Goal: Transaction & Acquisition: Purchase product/service

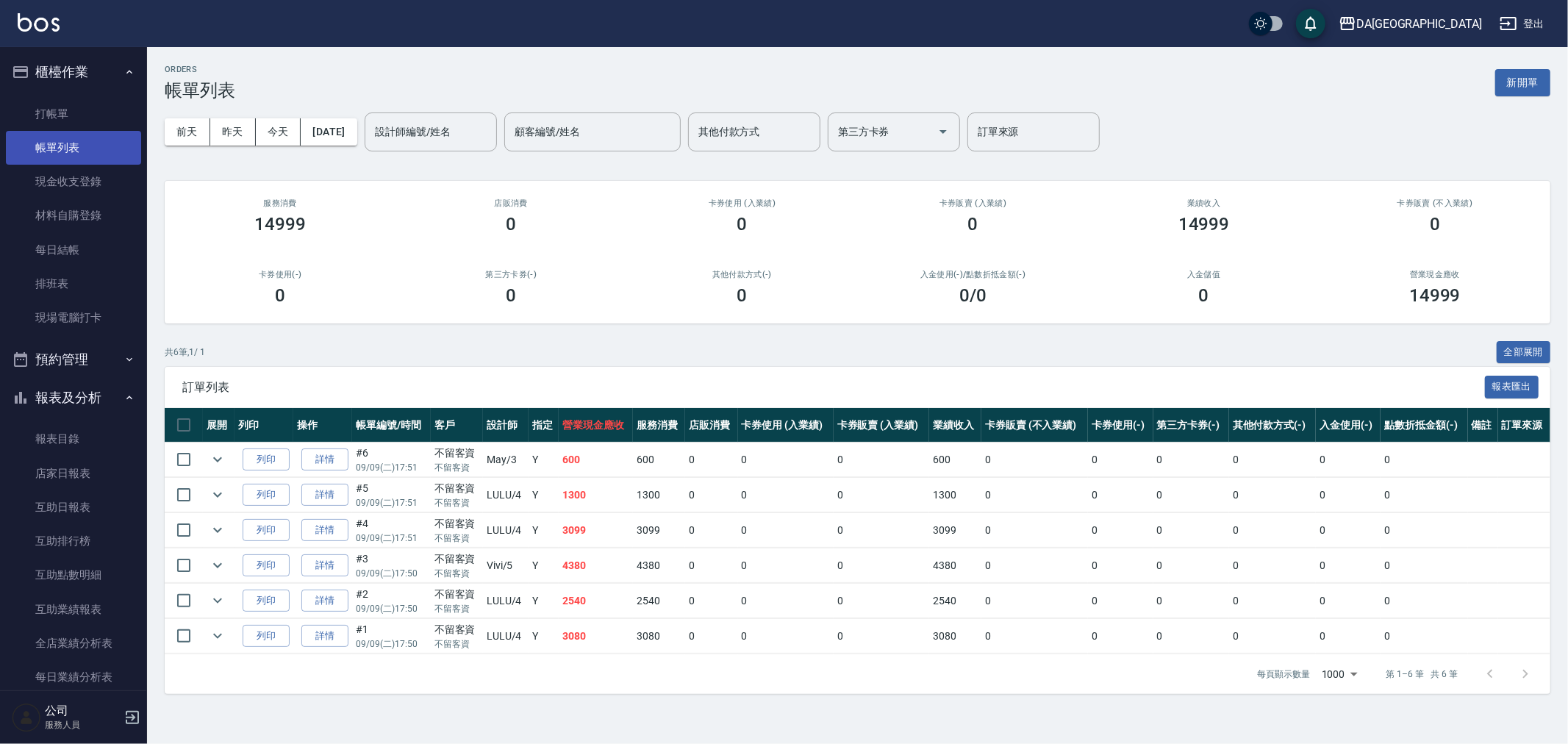
click at [50, 131] on link "帳單列表" at bounding box center [73, 147] width 135 height 34
click at [60, 119] on link "打帳單" at bounding box center [73, 113] width 135 height 34
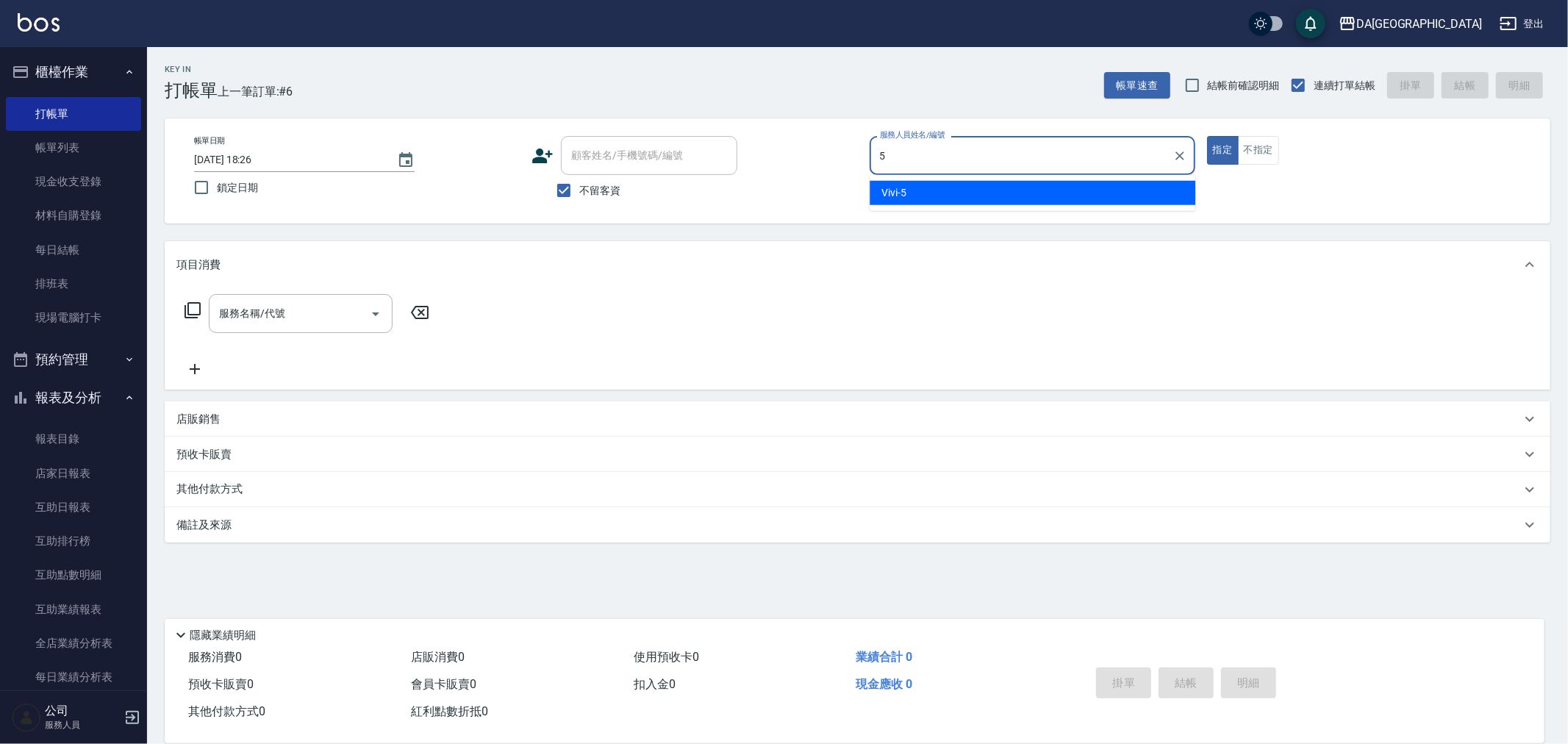
type input "Vivi-5"
type button "true"
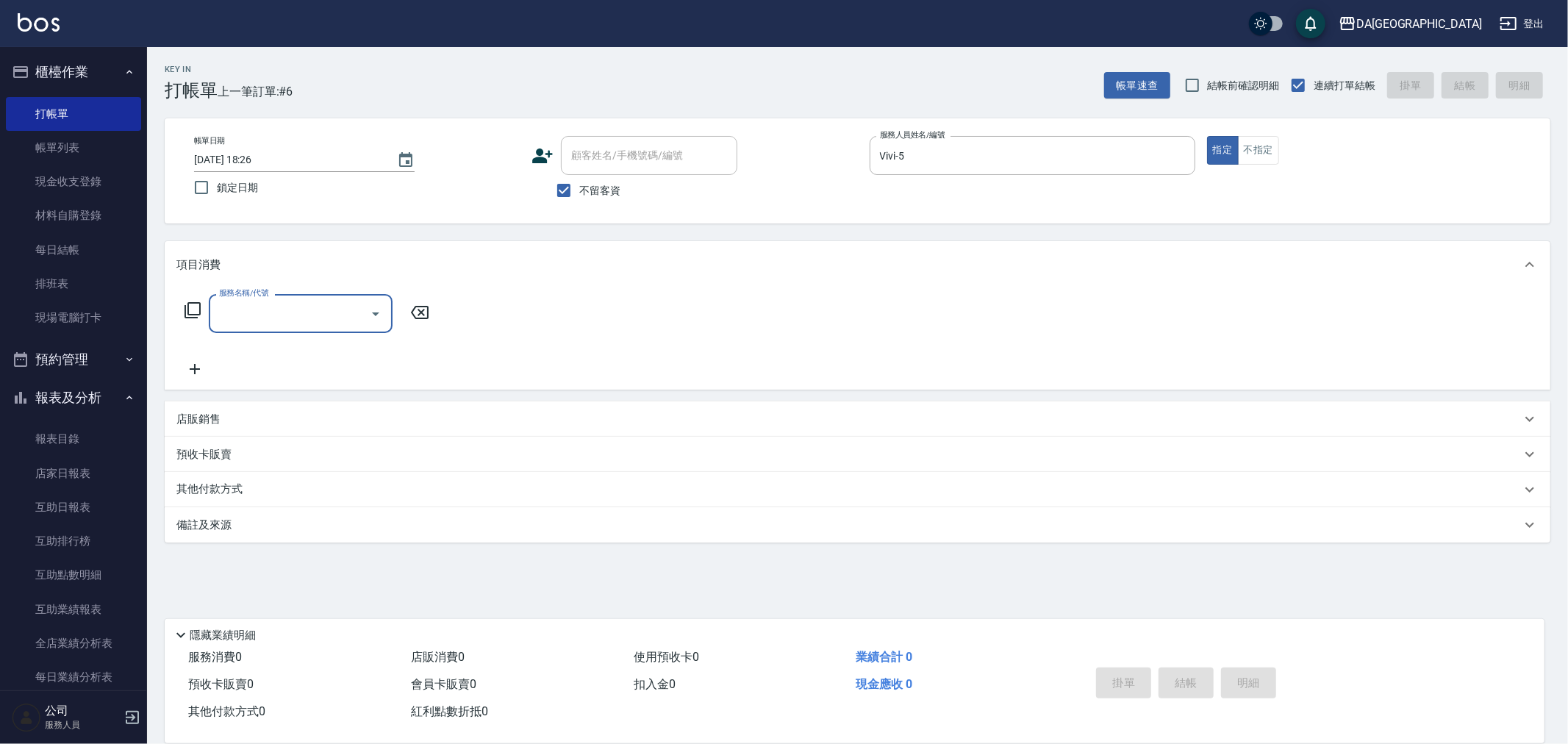
click at [190, 313] on icon at bounding box center [192, 310] width 17 height 17
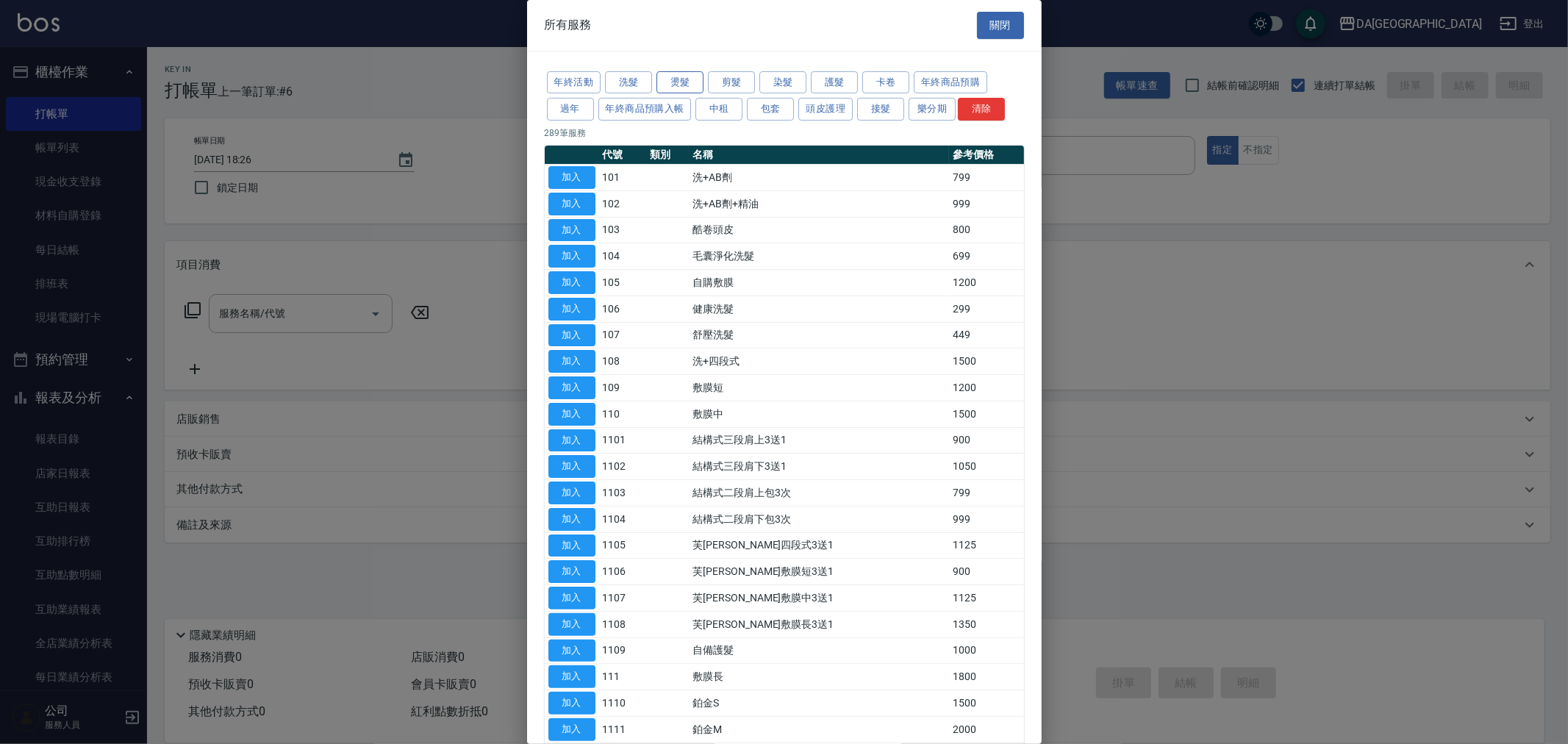
click at [682, 82] on button "燙髮" at bounding box center [680, 82] width 47 height 23
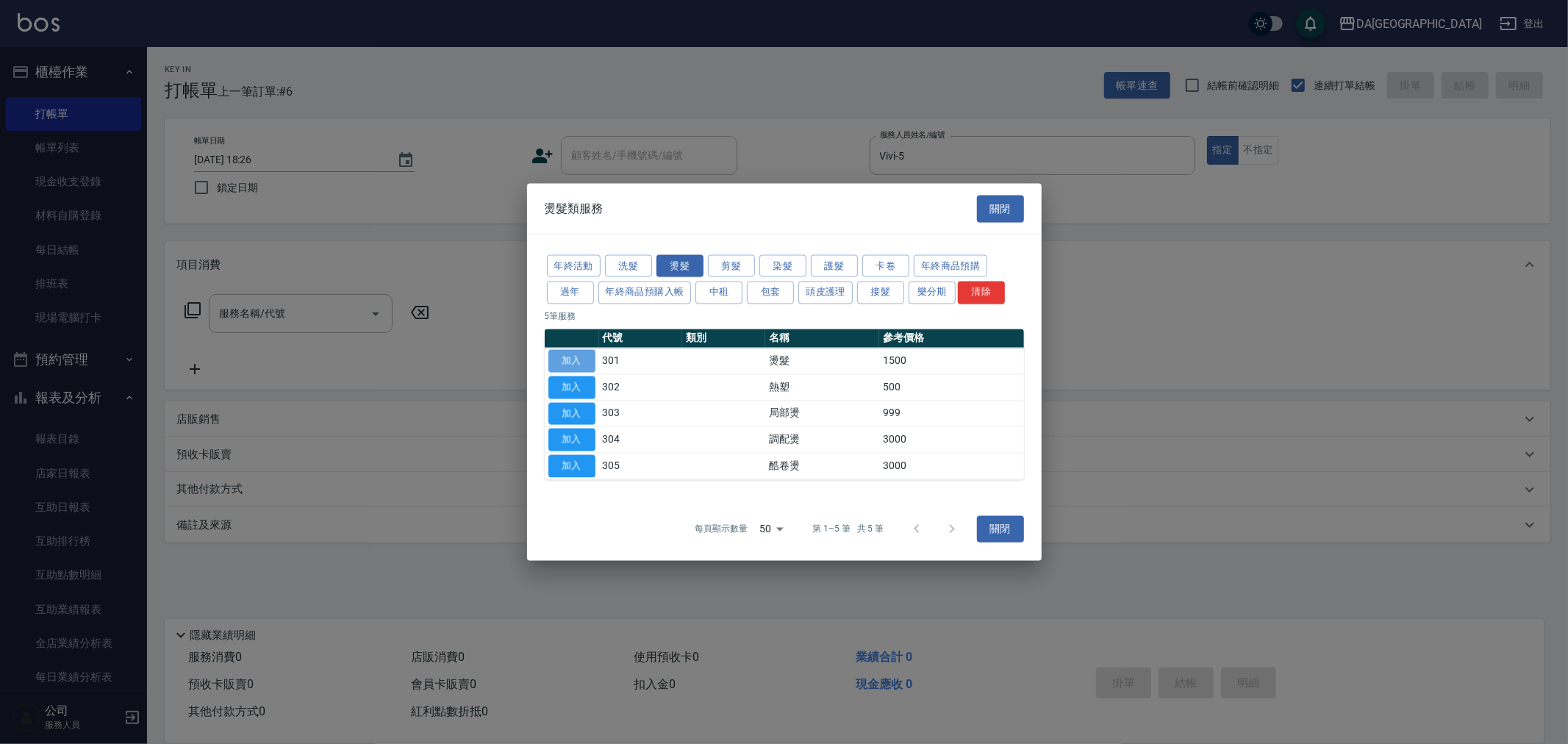
click at [570, 357] on button "加入" at bounding box center [572, 361] width 47 height 23
type input "燙髮(301)"
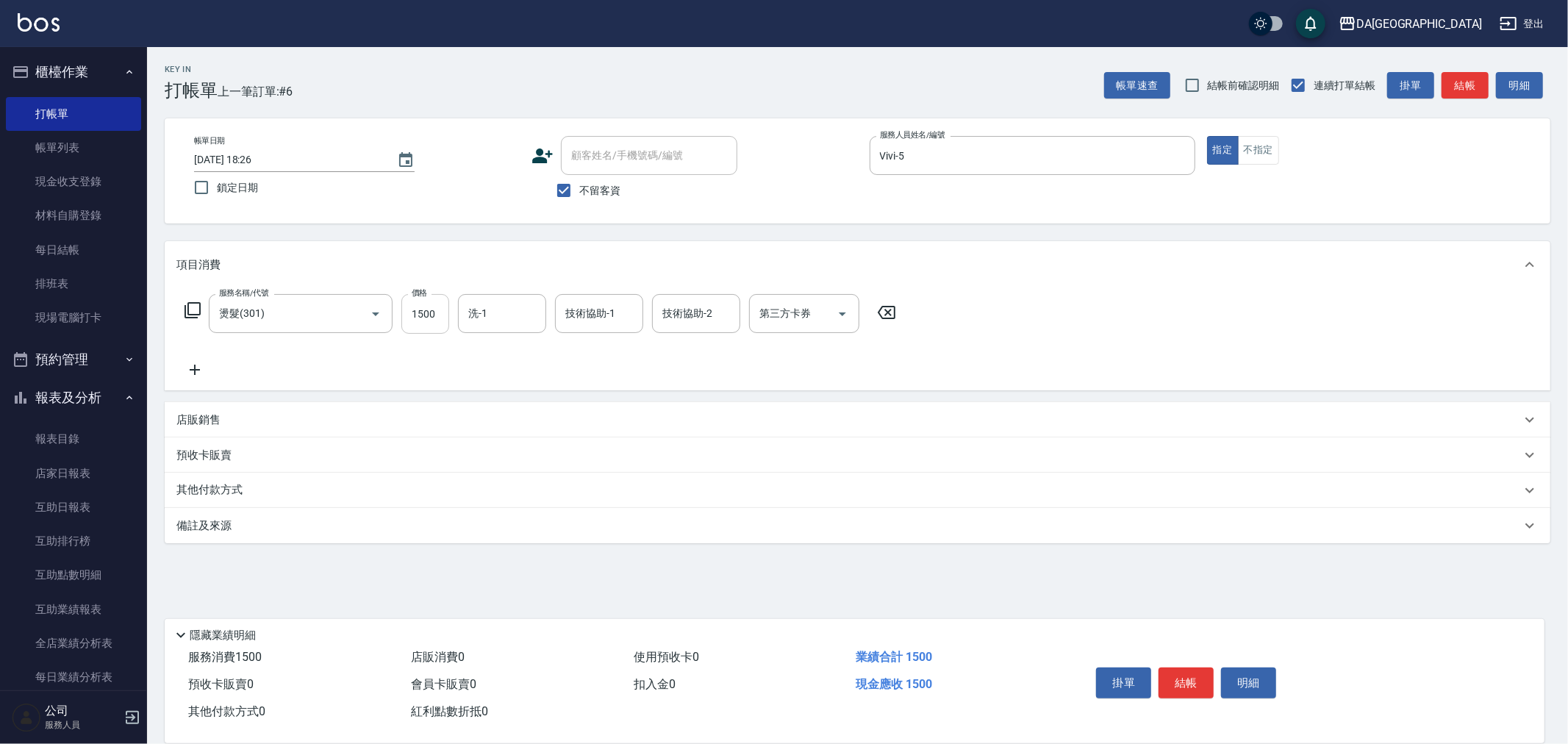
click at [435, 313] on input "1500" at bounding box center [424, 313] width 48 height 40
click at [845, 319] on icon "Open" at bounding box center [842, 313] width 17 height 17
type input "1499"
click at [798, 446] on span "GOMAJI" at bounding box center [804, 448] width 110 height 24
type input "GOMAJI"
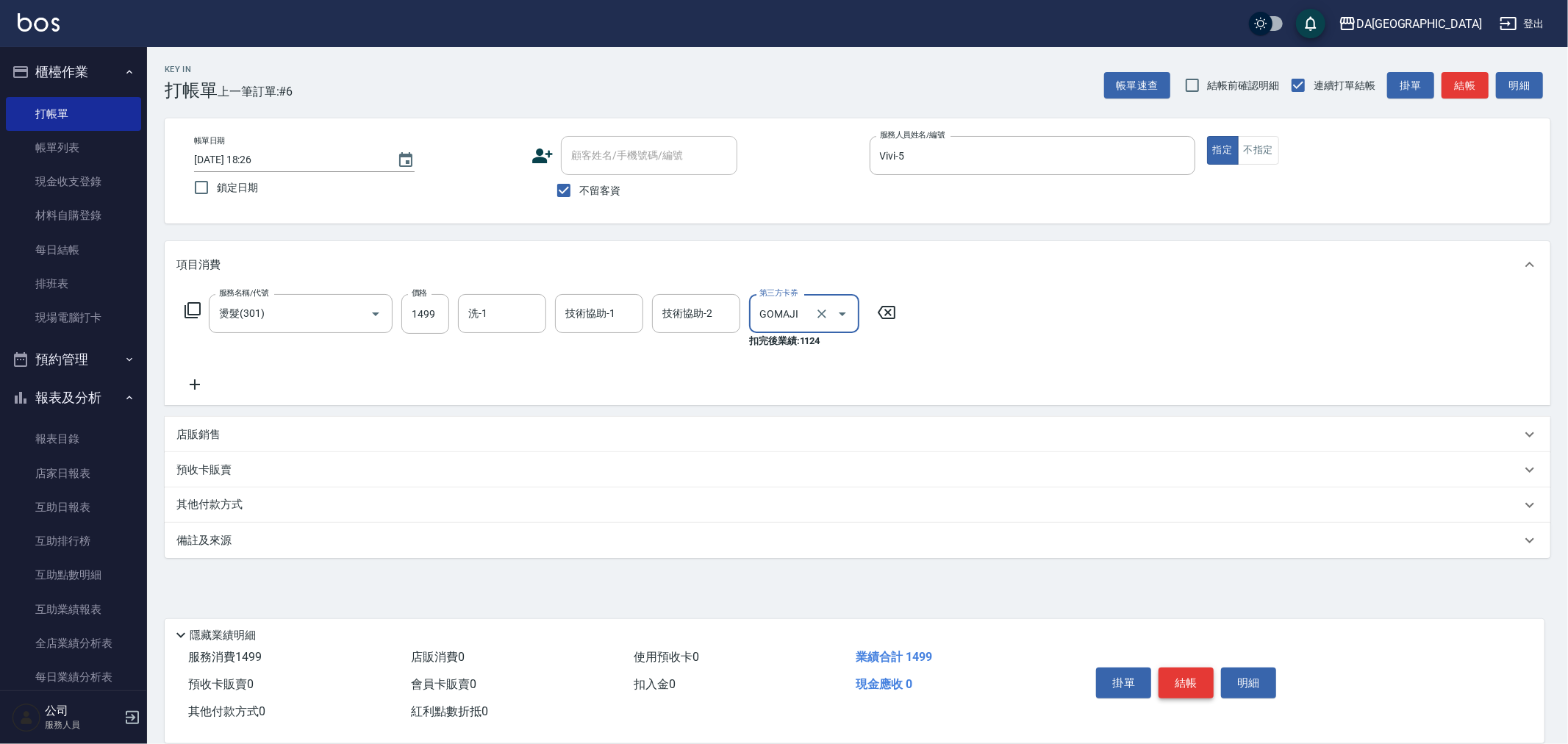
click at [1190, 681] on button "結帳" at bounding box center [1186, 683] width 55 height 31
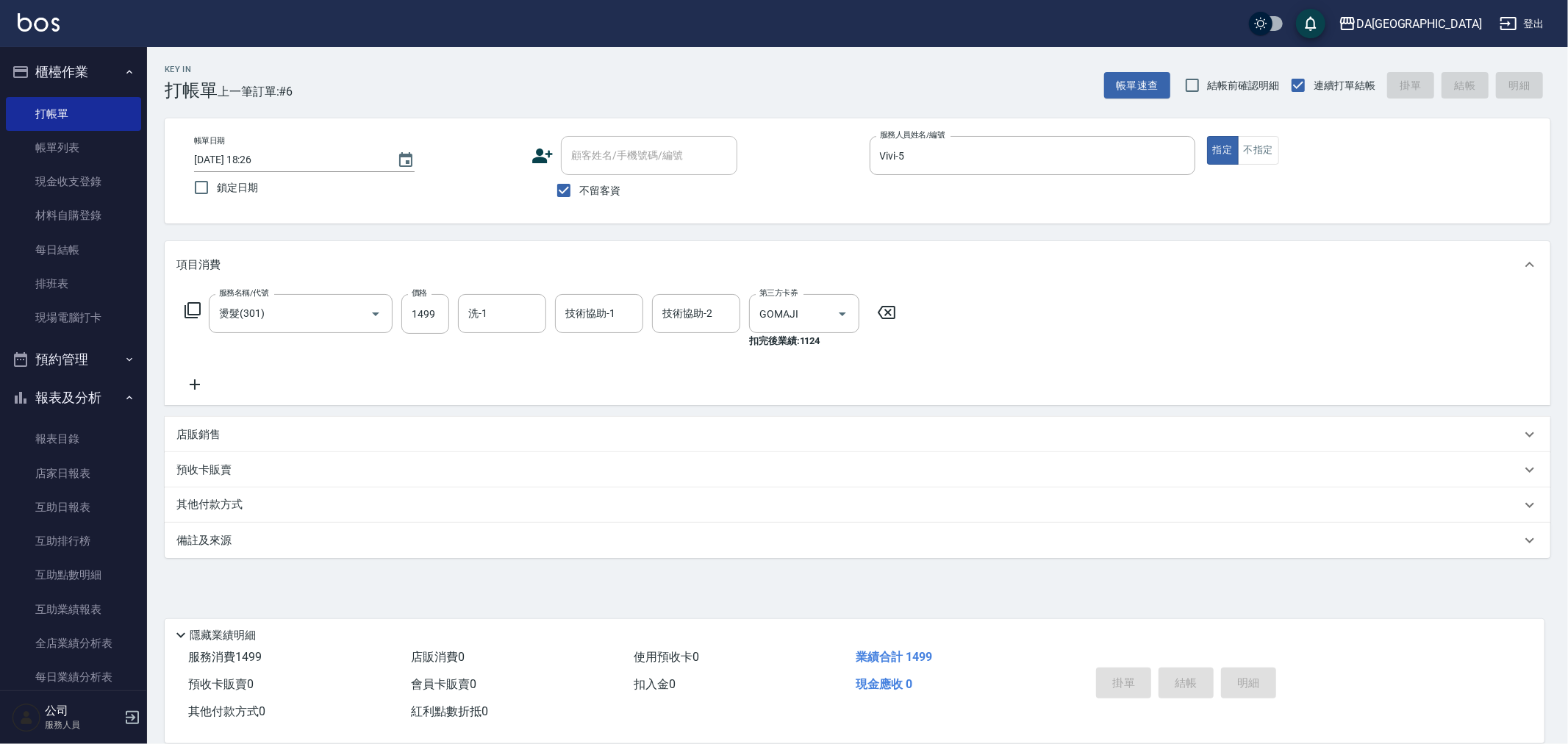
type input "[DATE] 18:27"
